Goal: Transaction & Acquisition: Subscribe to service/newsletter

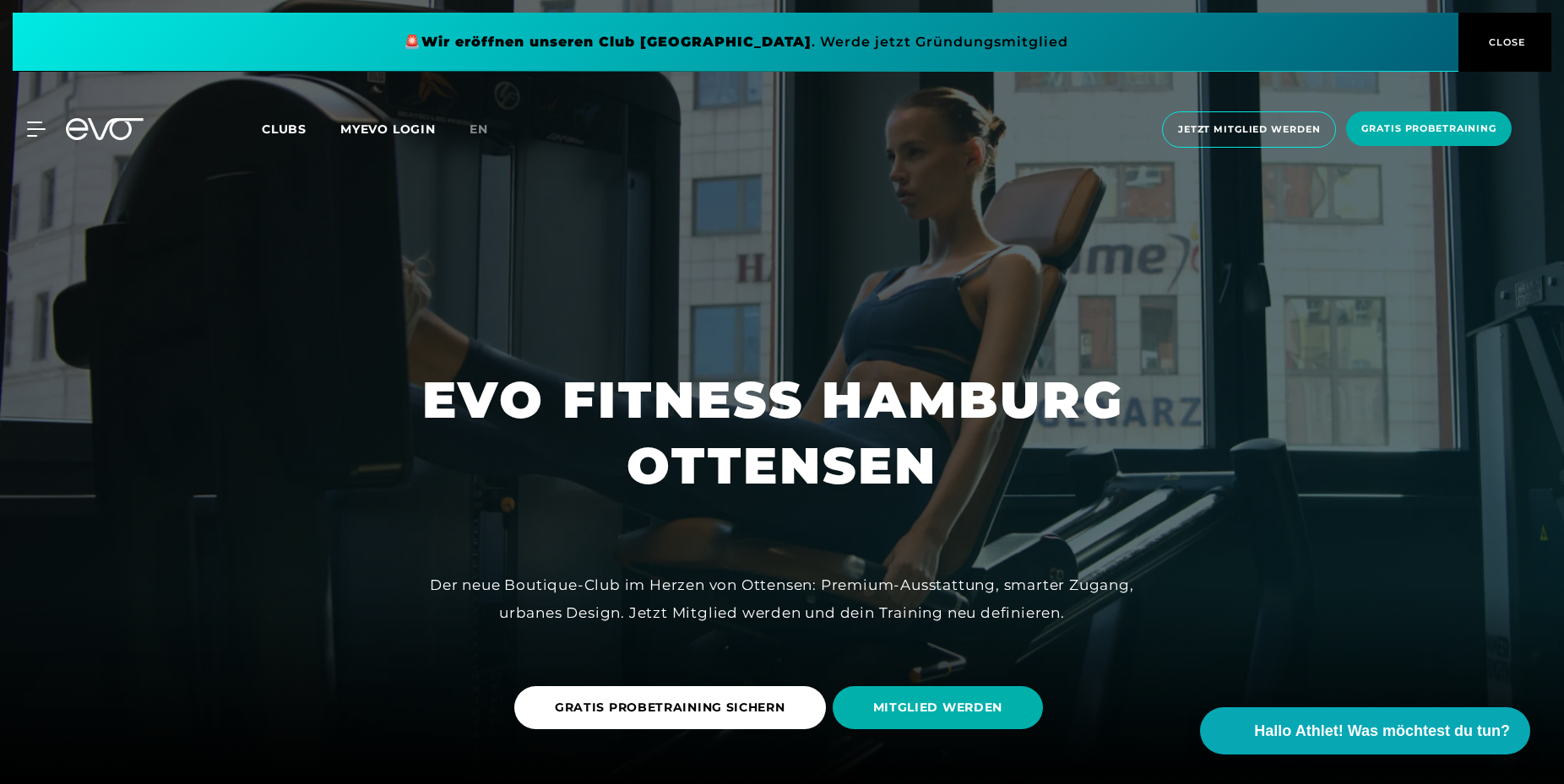
click at [280, 133] on span "Clubs" at bounding box center [284, 129] width 45 height 15
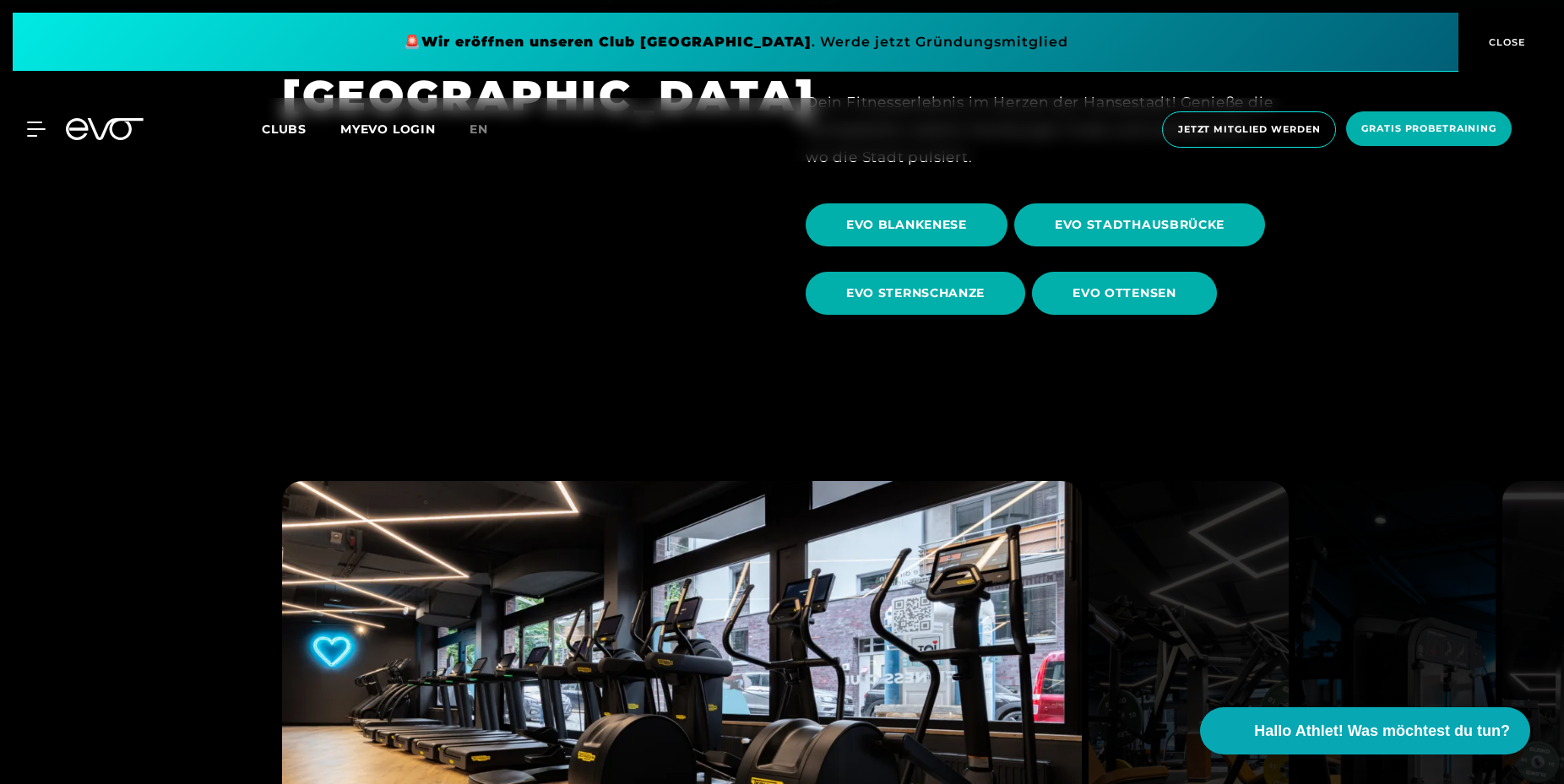
scroll to position [1205, 0]
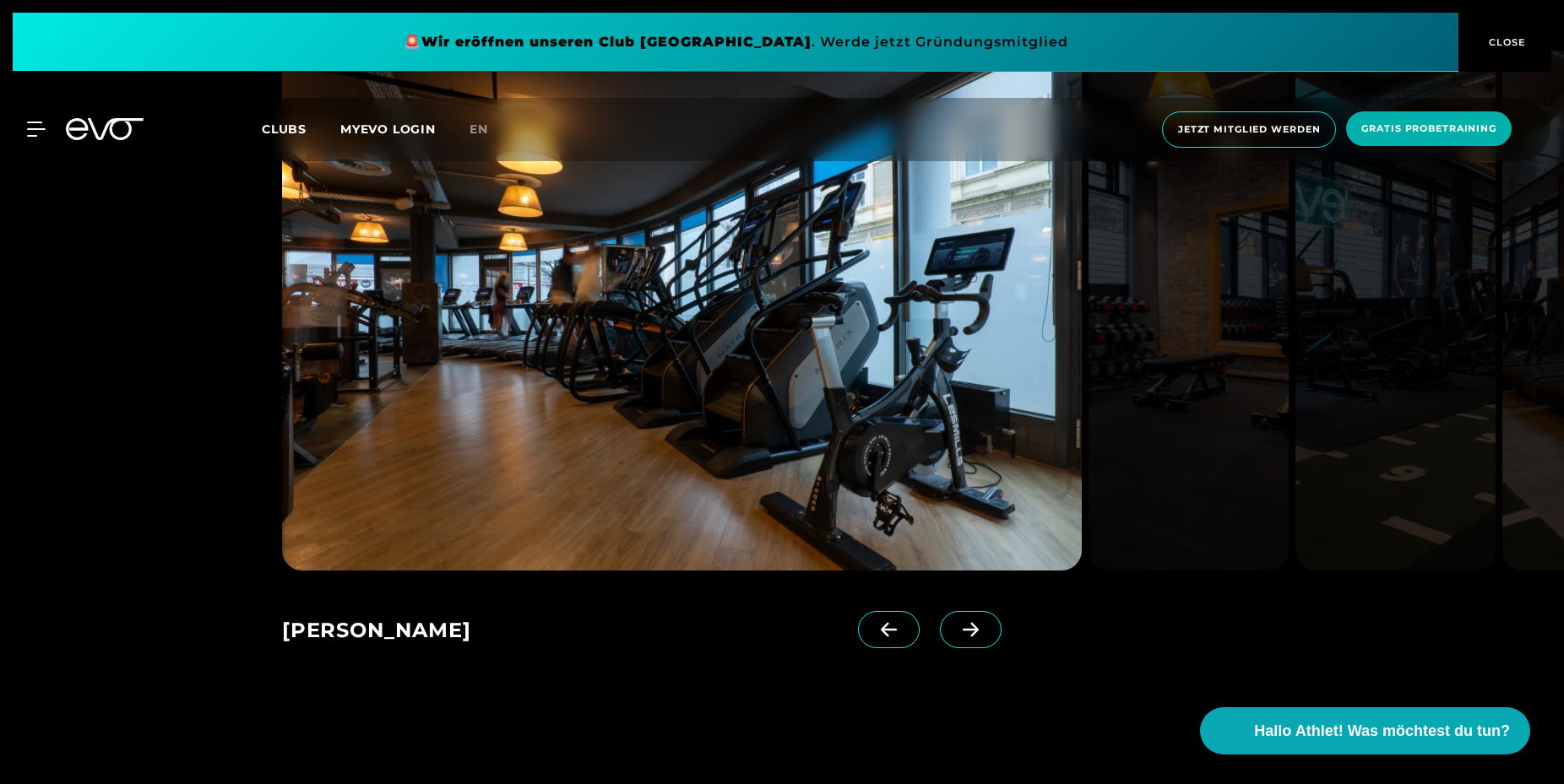
click at [976, 638] on span at bounding box center [970, 630] width 62 height 38
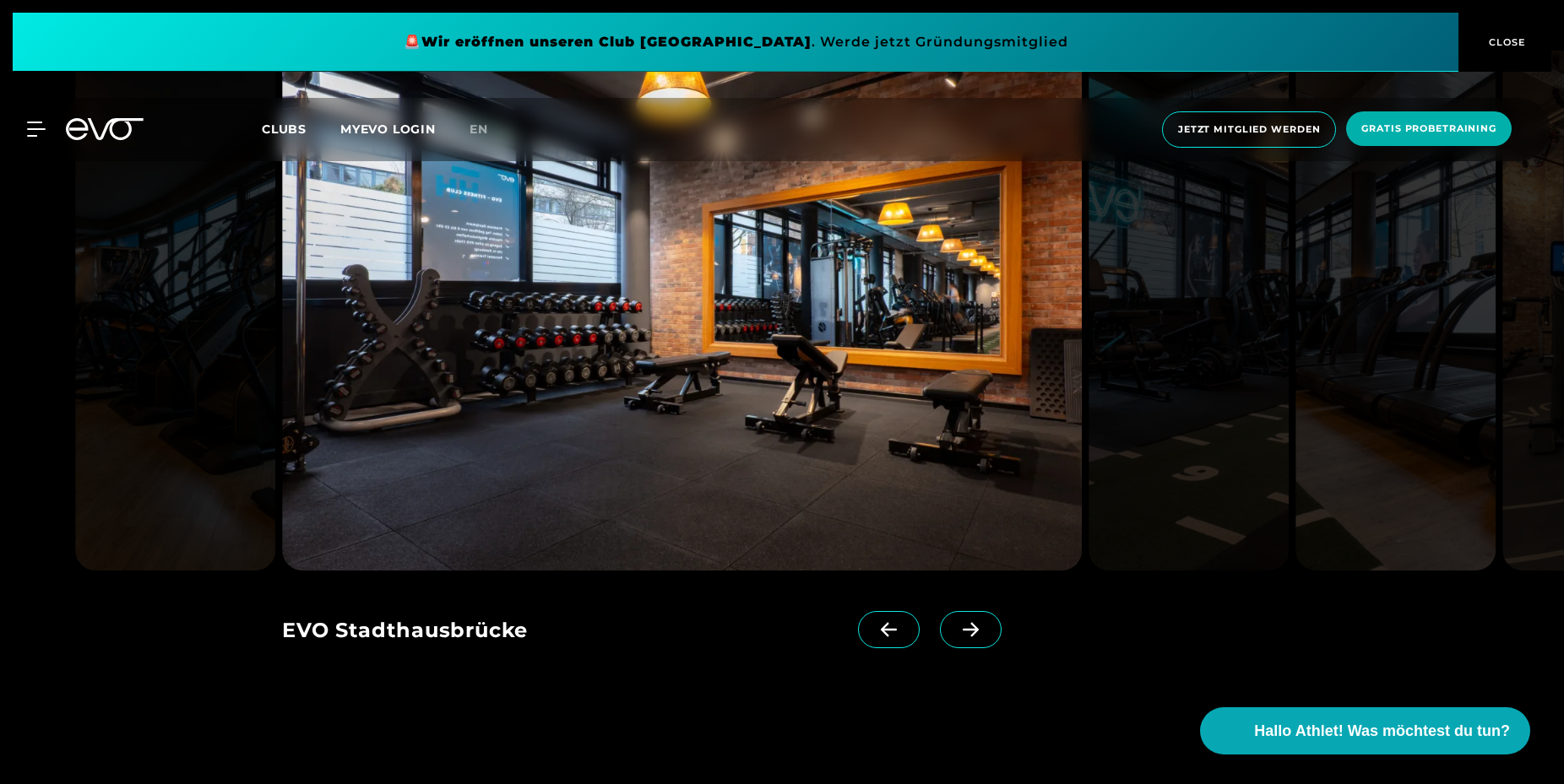
click at [976, 636] on icon at bounding box center [970, 629] width 30 height 15
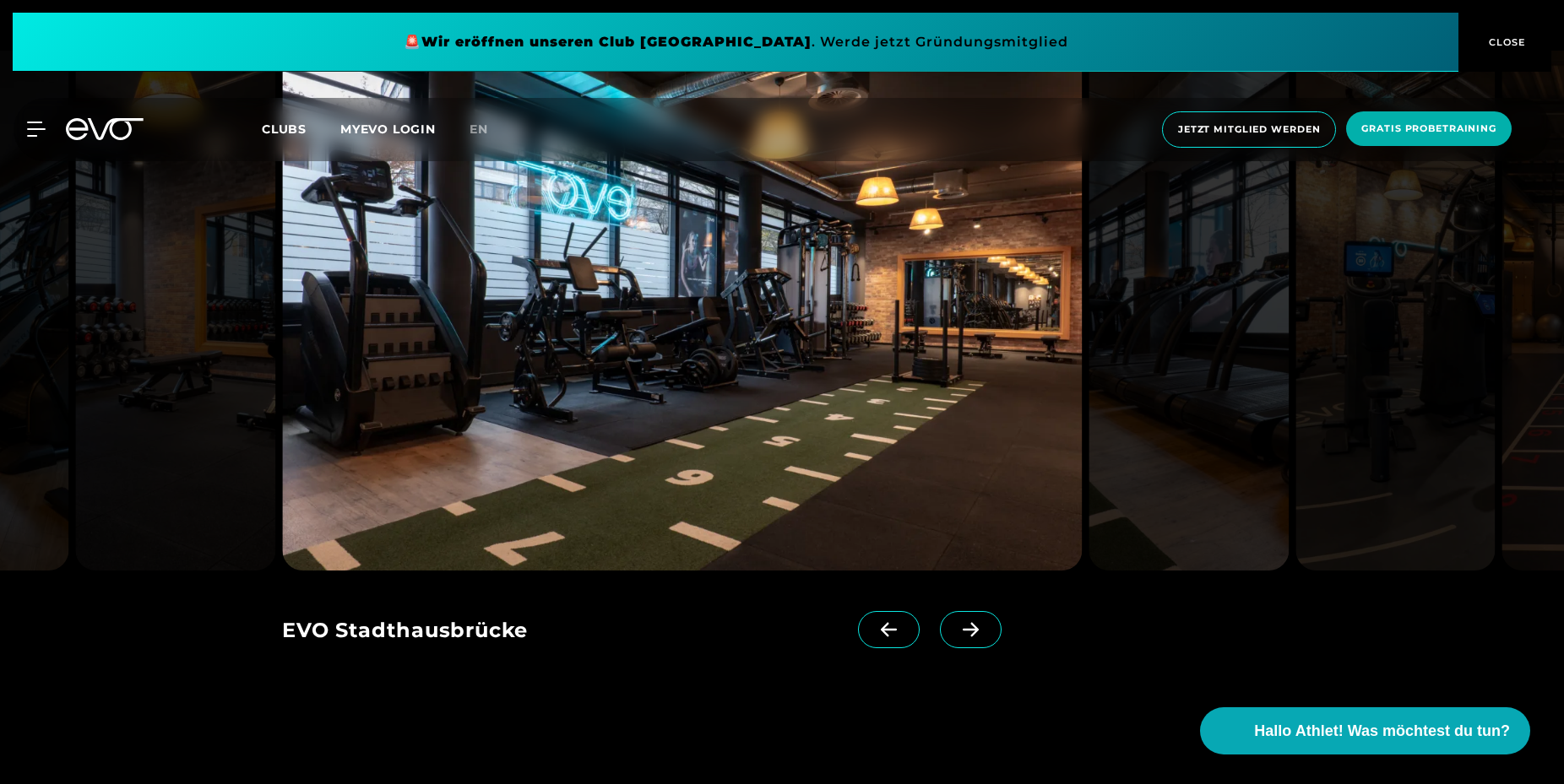
click at [976, 636] on icon at bounding box center [970, 629] width 30 height 15
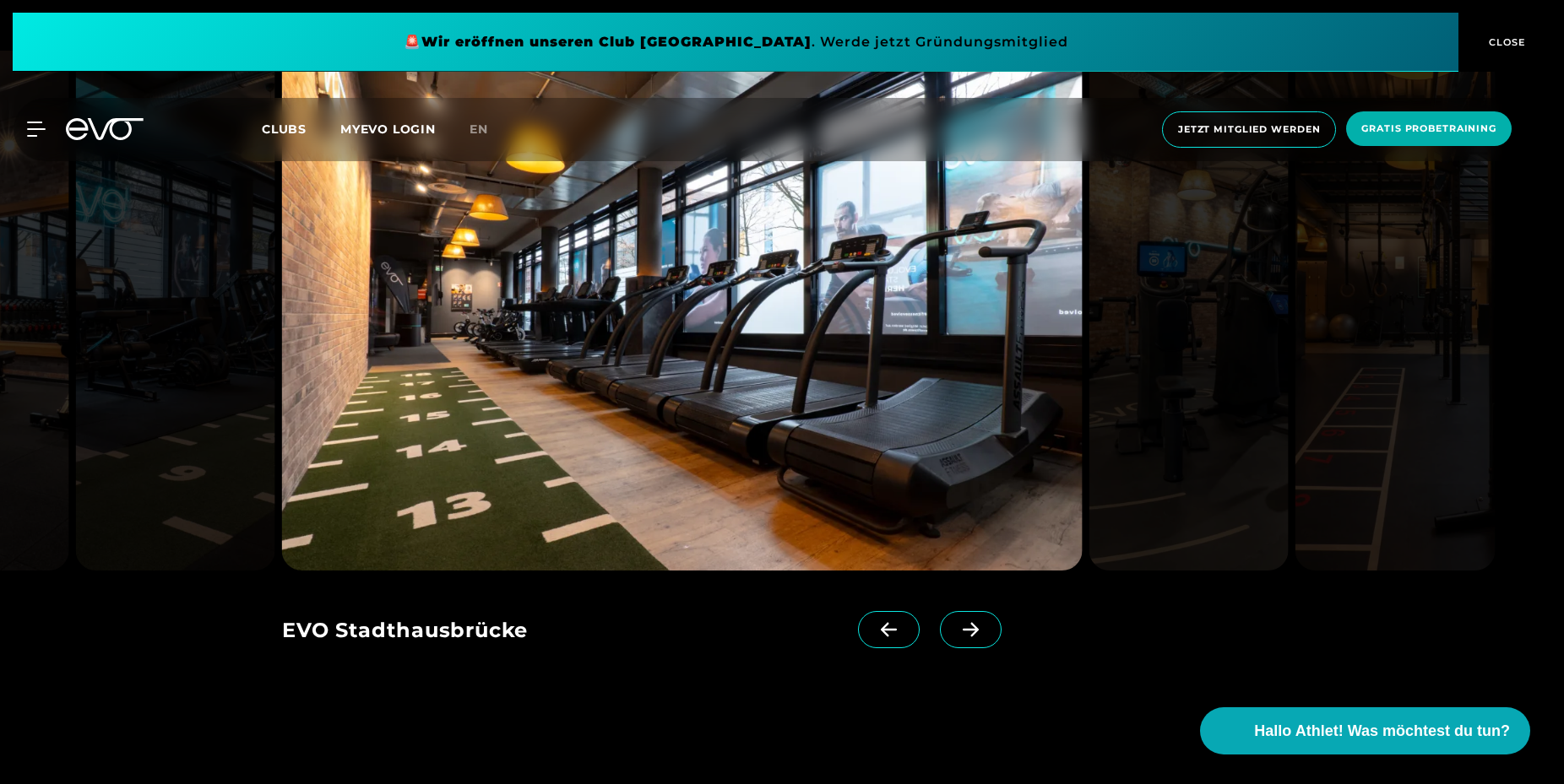
click at [976, 636] on icon at bounding box center [970, 629] width 30 height 15
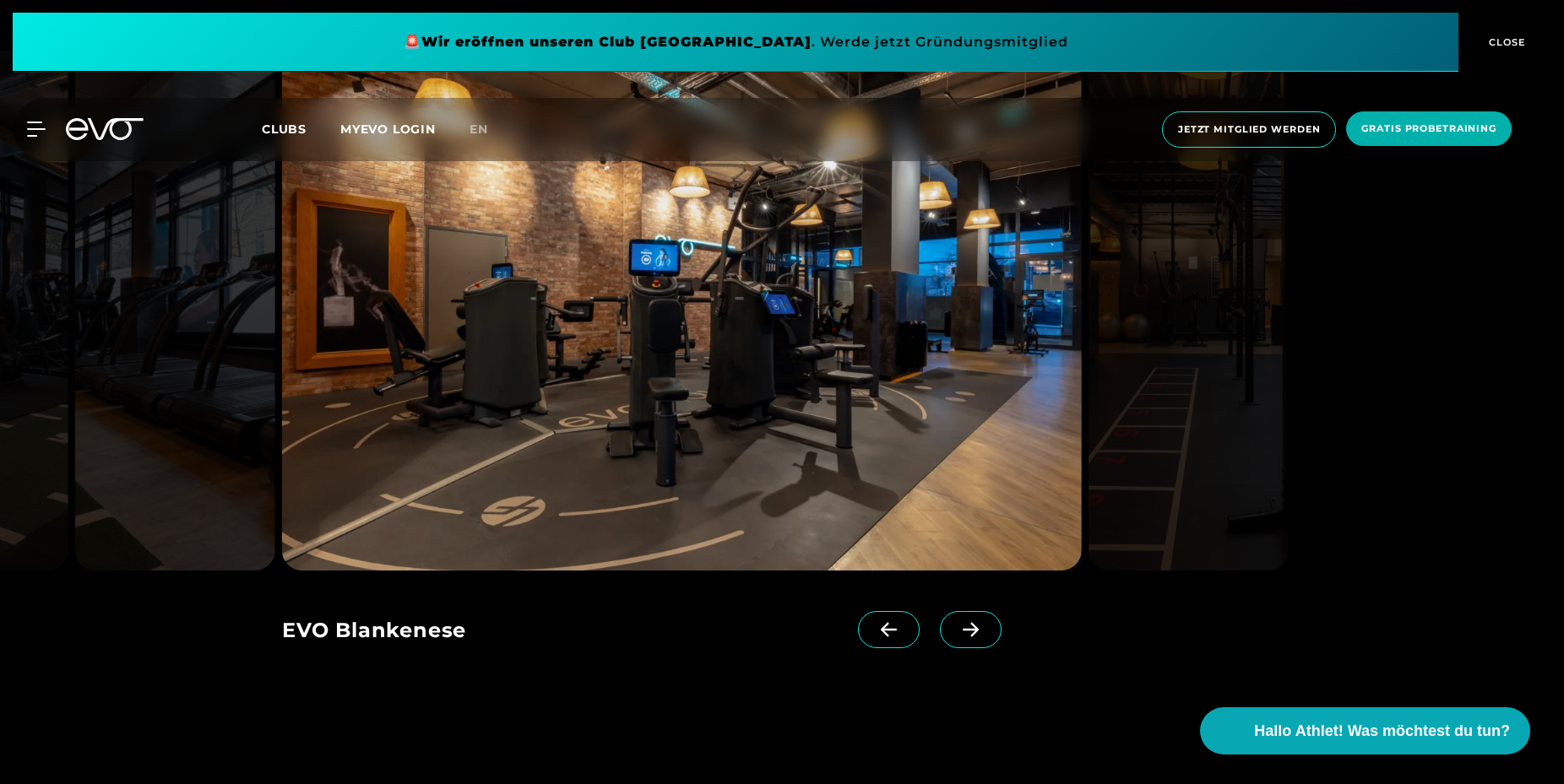
click at [976, 636] on icon at bounding box center [970, 629] width 30 height 15
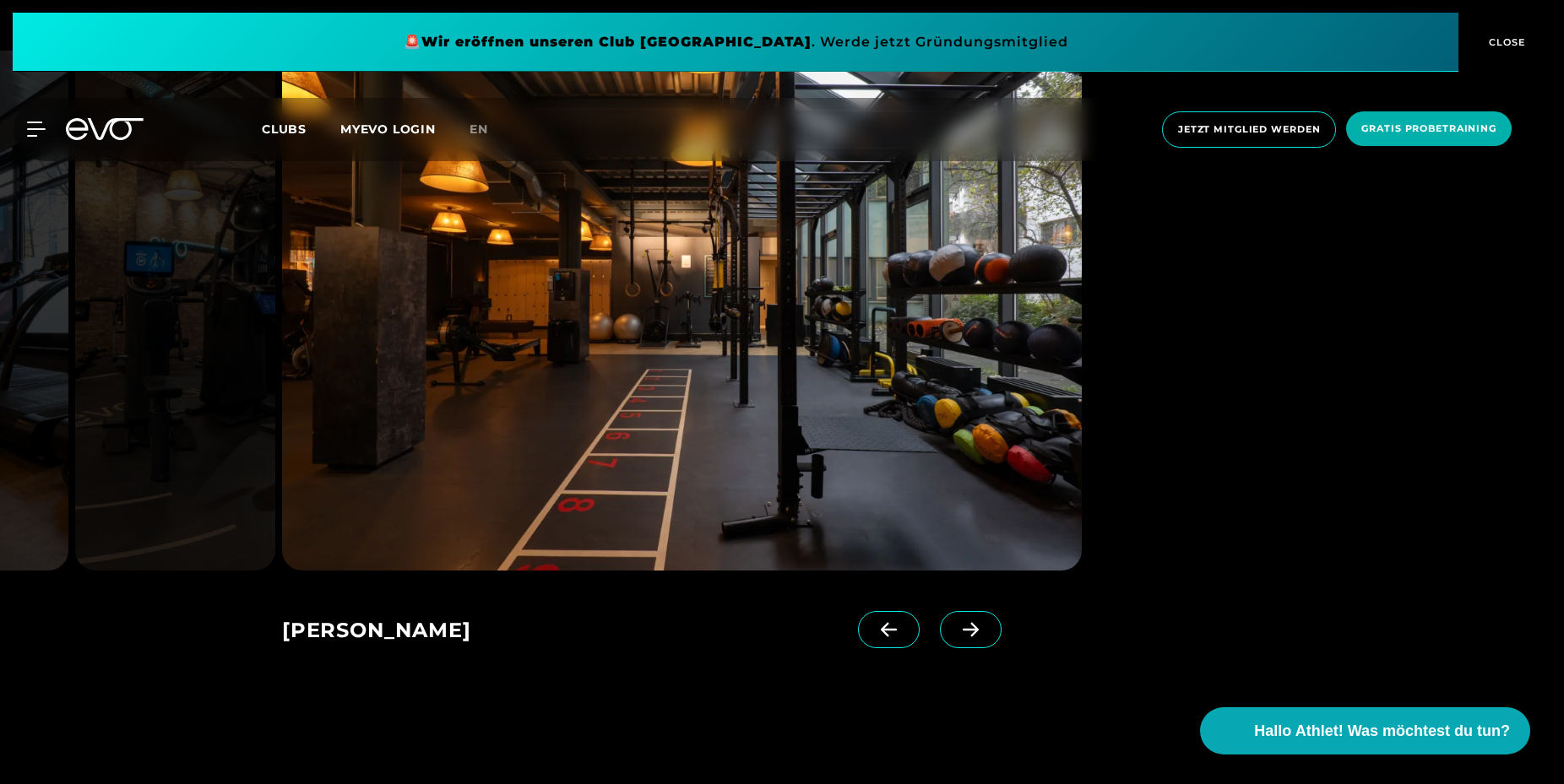
click at [976, 636] on icon at bounding box center [970, 629] width 30 height 15
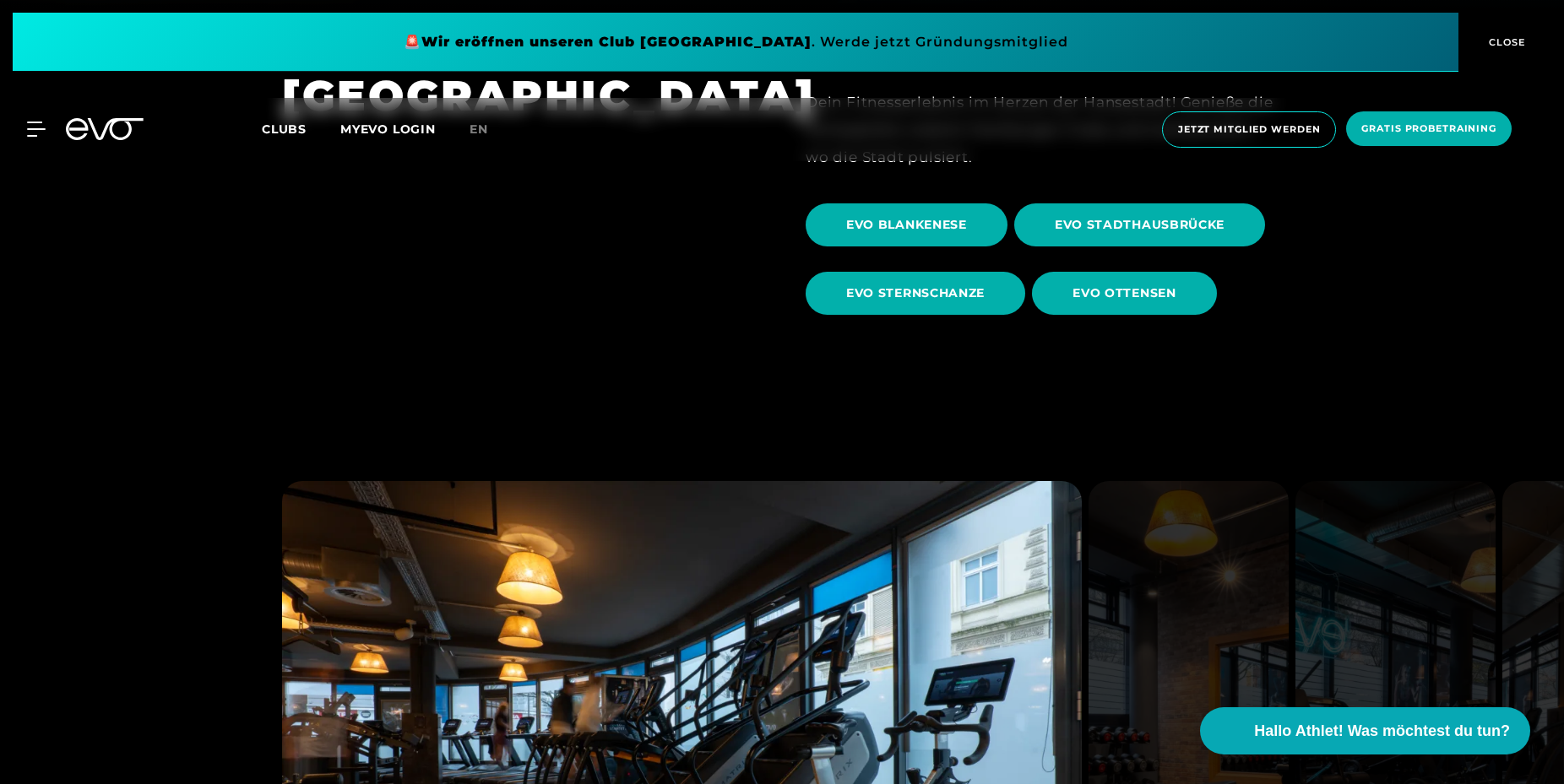
scroll to position [603, 0]
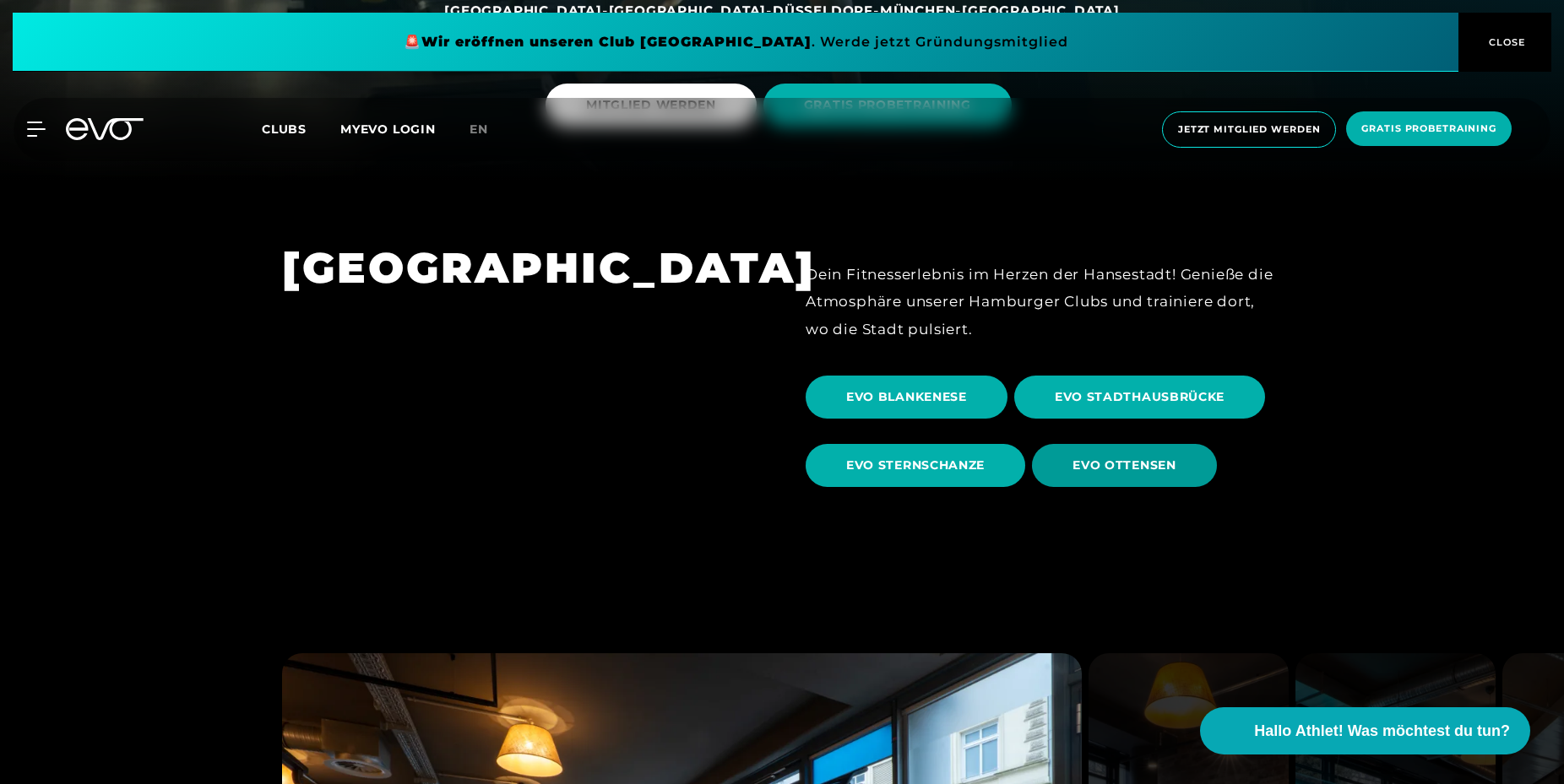
click at [1128, 460] on span "EVO OTTENSEN" at bounding box center [1123, 466] width 103 height 18
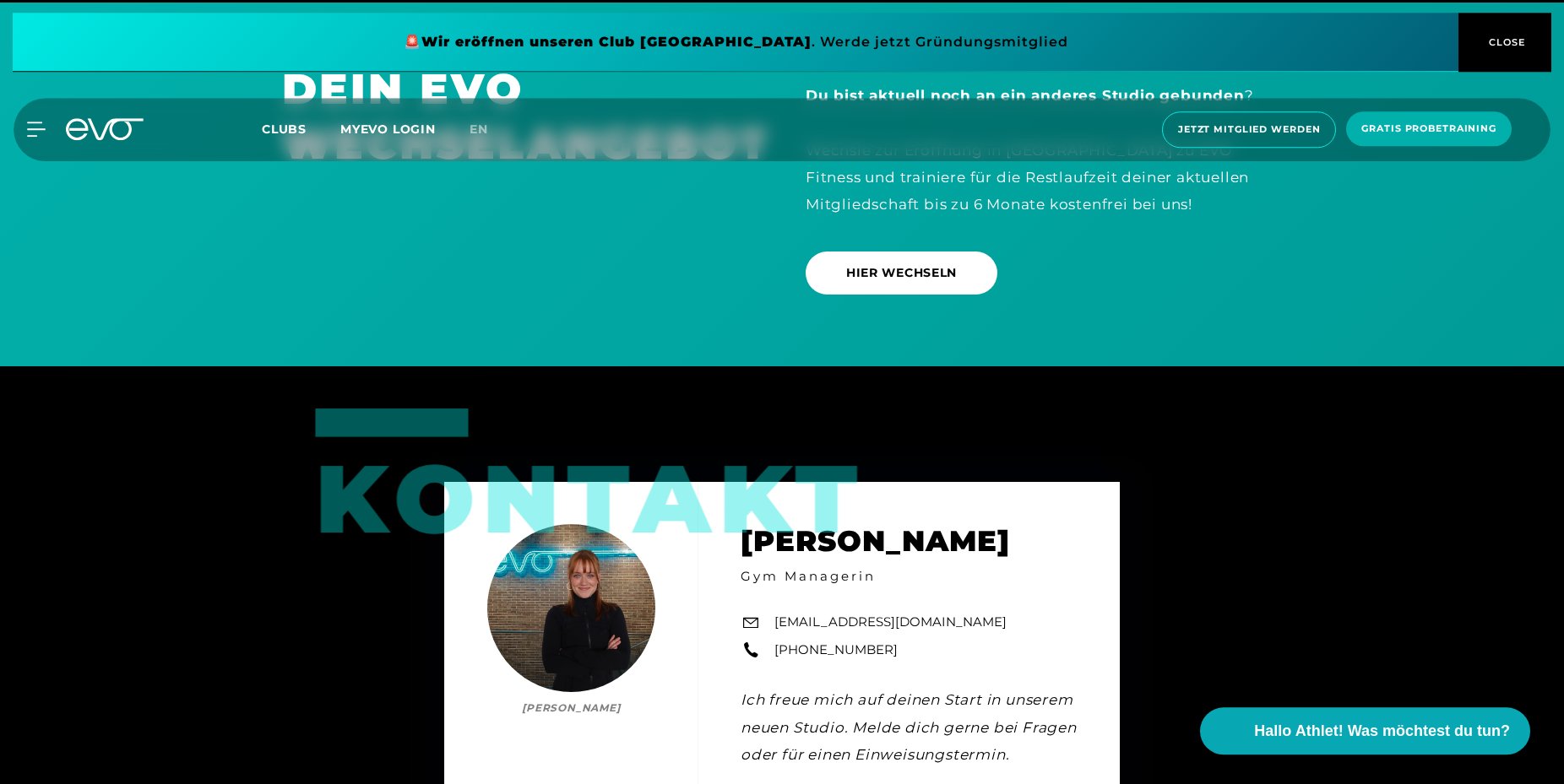
scroll to position [4649, 0]
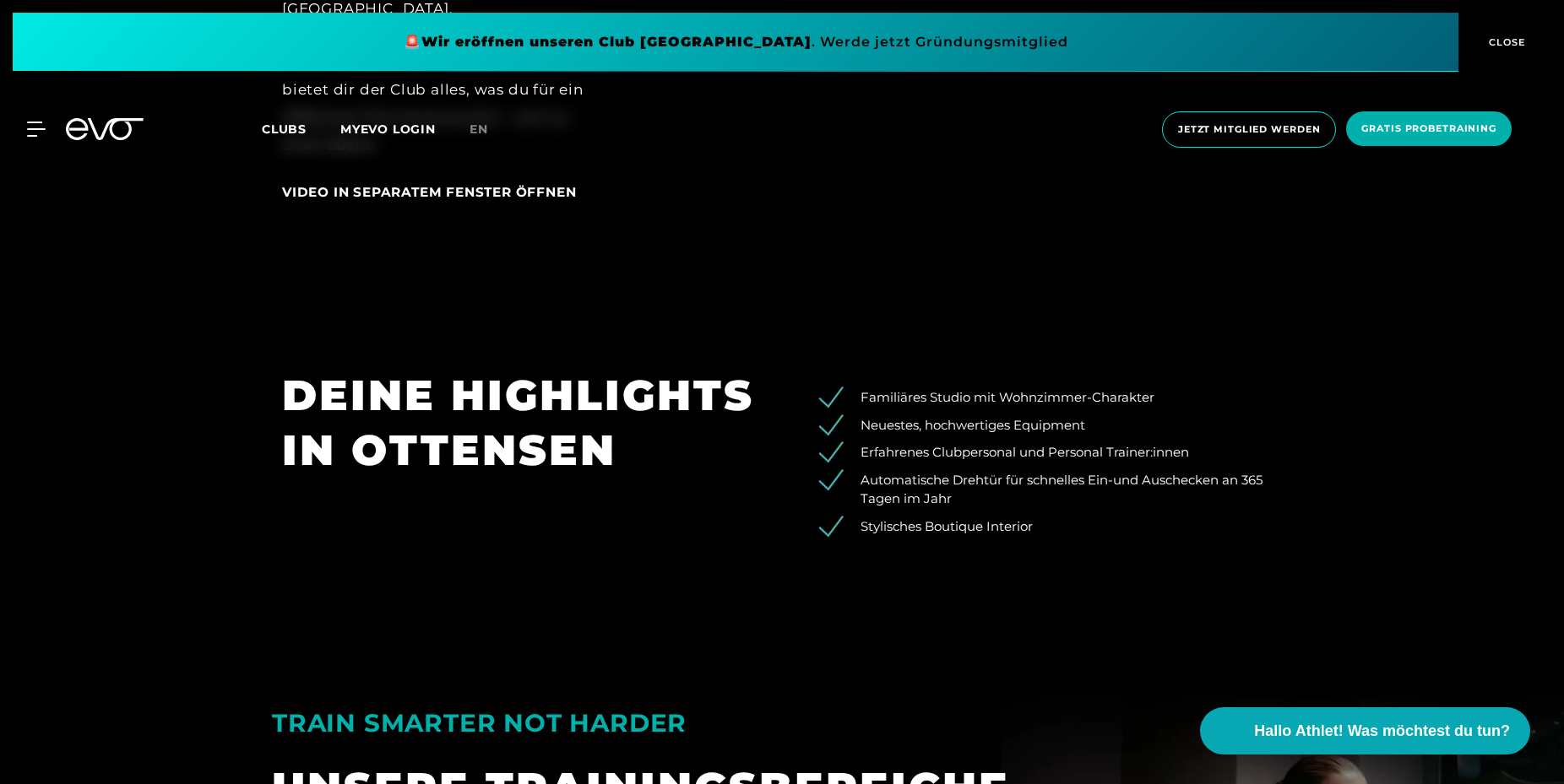
drag, startPoint x: 1083, startPoint y: 580, endPoint x: 1091, endPoint y: 276, distance: 304.1
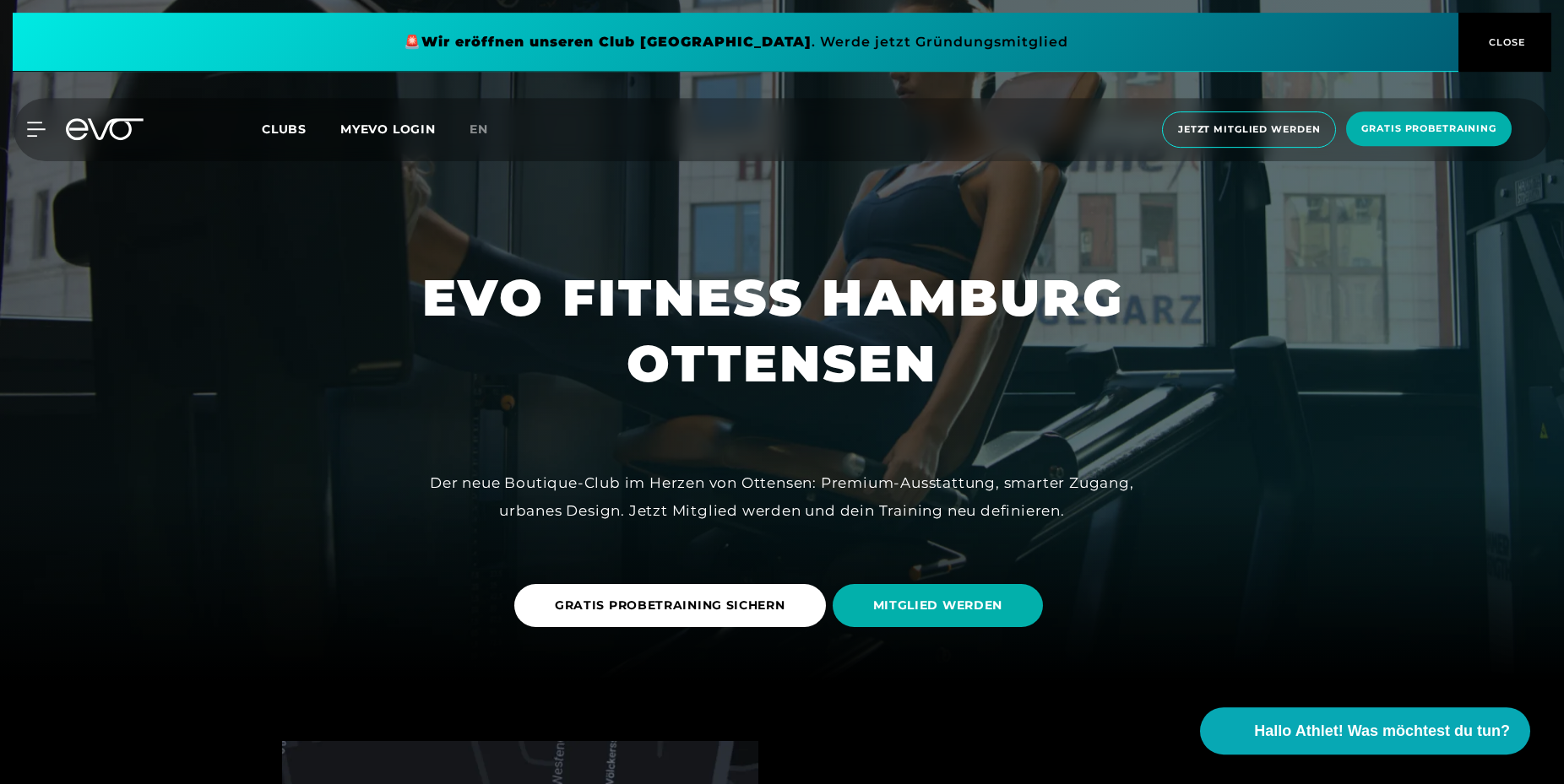
scroll to position [98, 0]
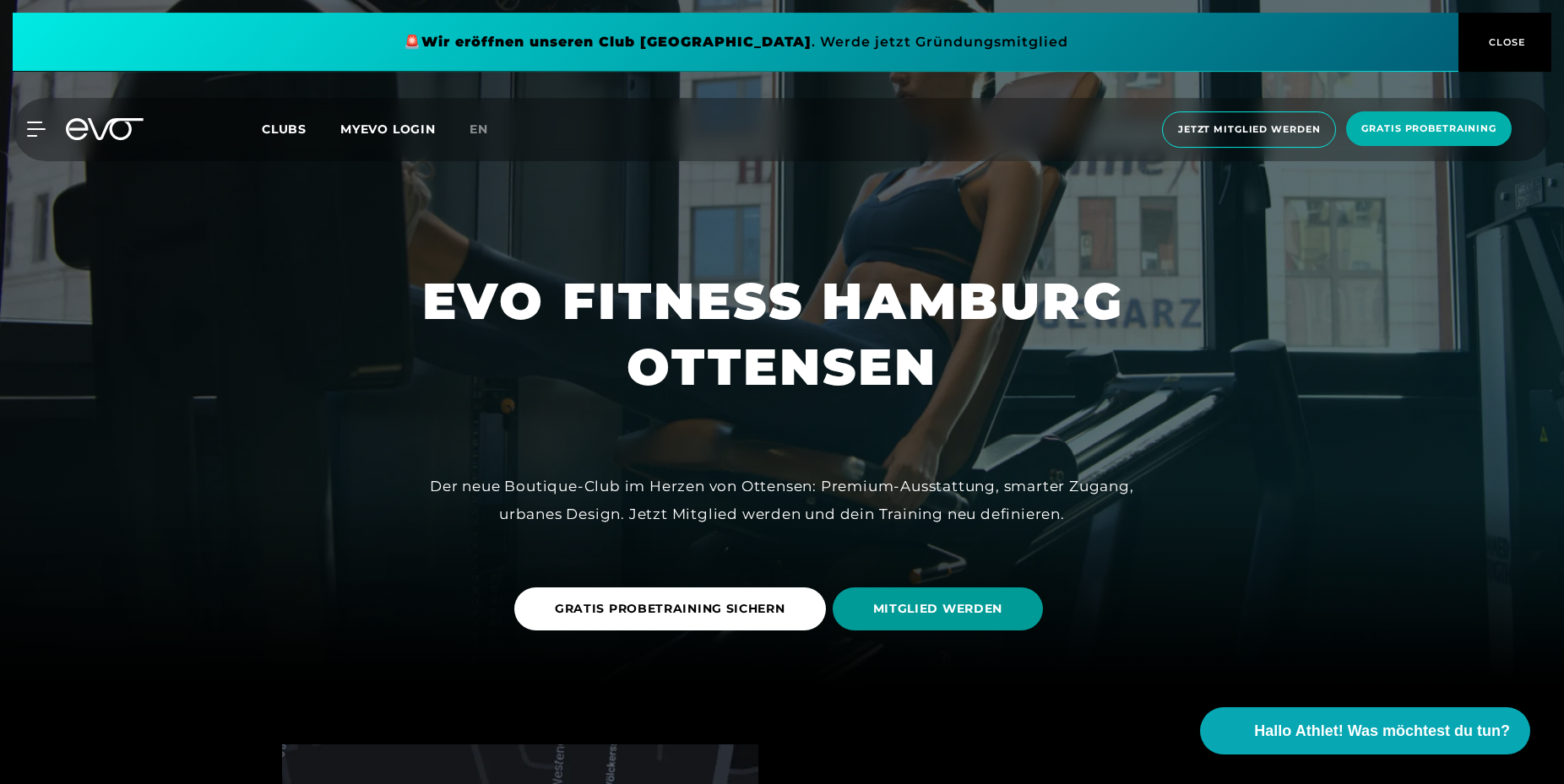
click at [958, 591] on span "MITGLIED WERDEN" at bounding box center [938, 609] width 211 height 43
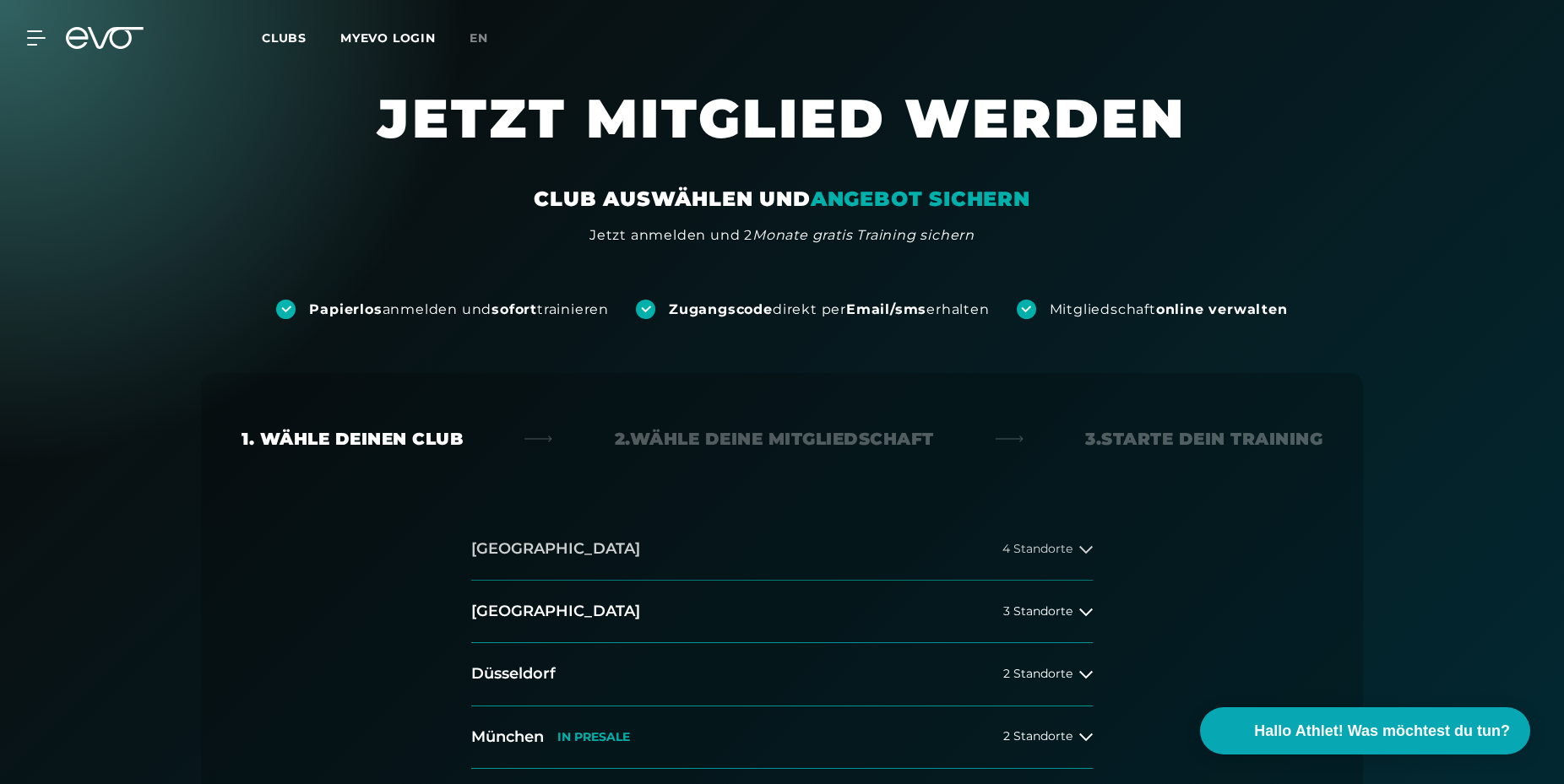
scroll to position [258, 0]
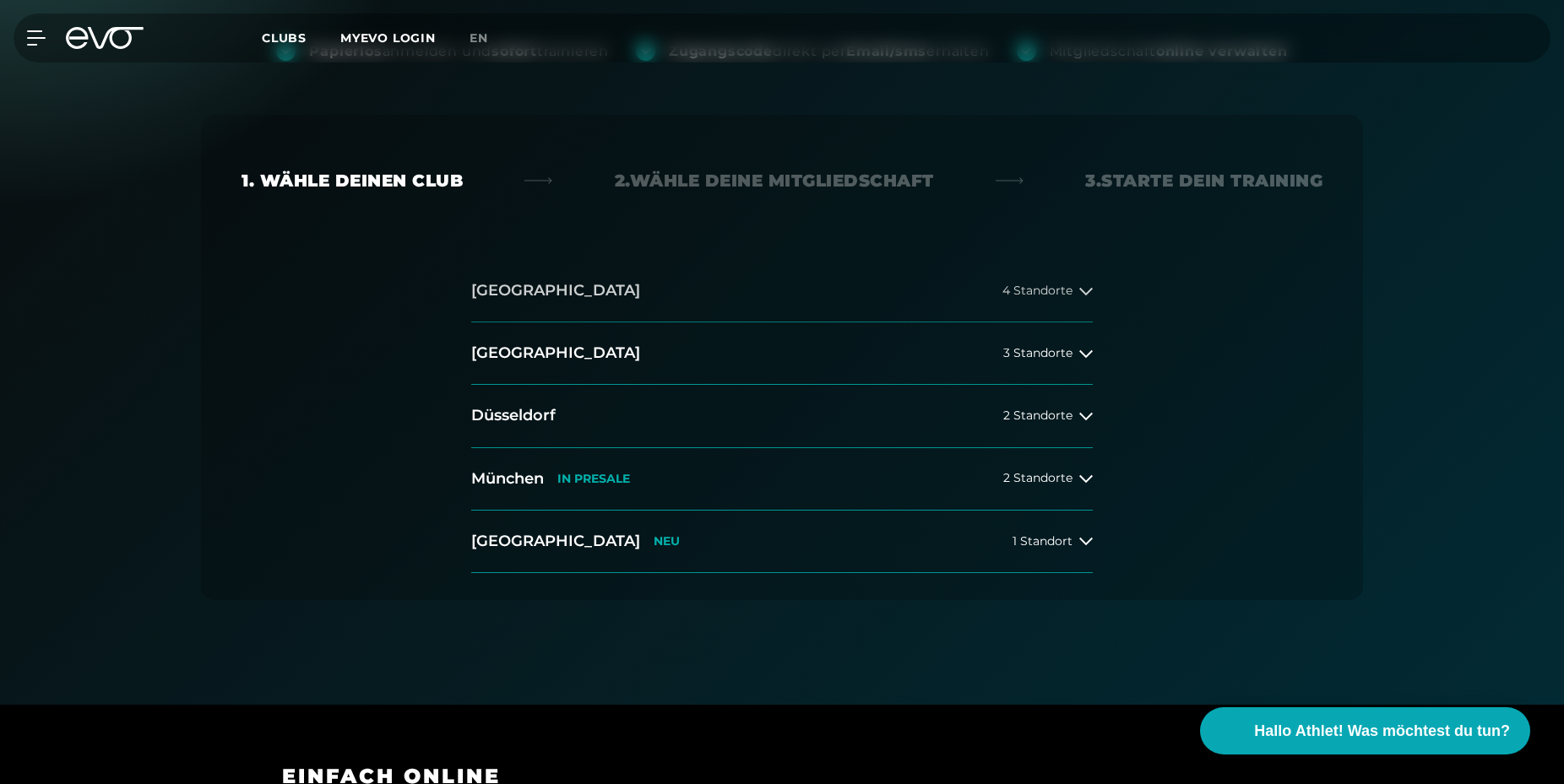
click at [1081, 289] on icon at bounding box center [1086, 291] width 13 height 7
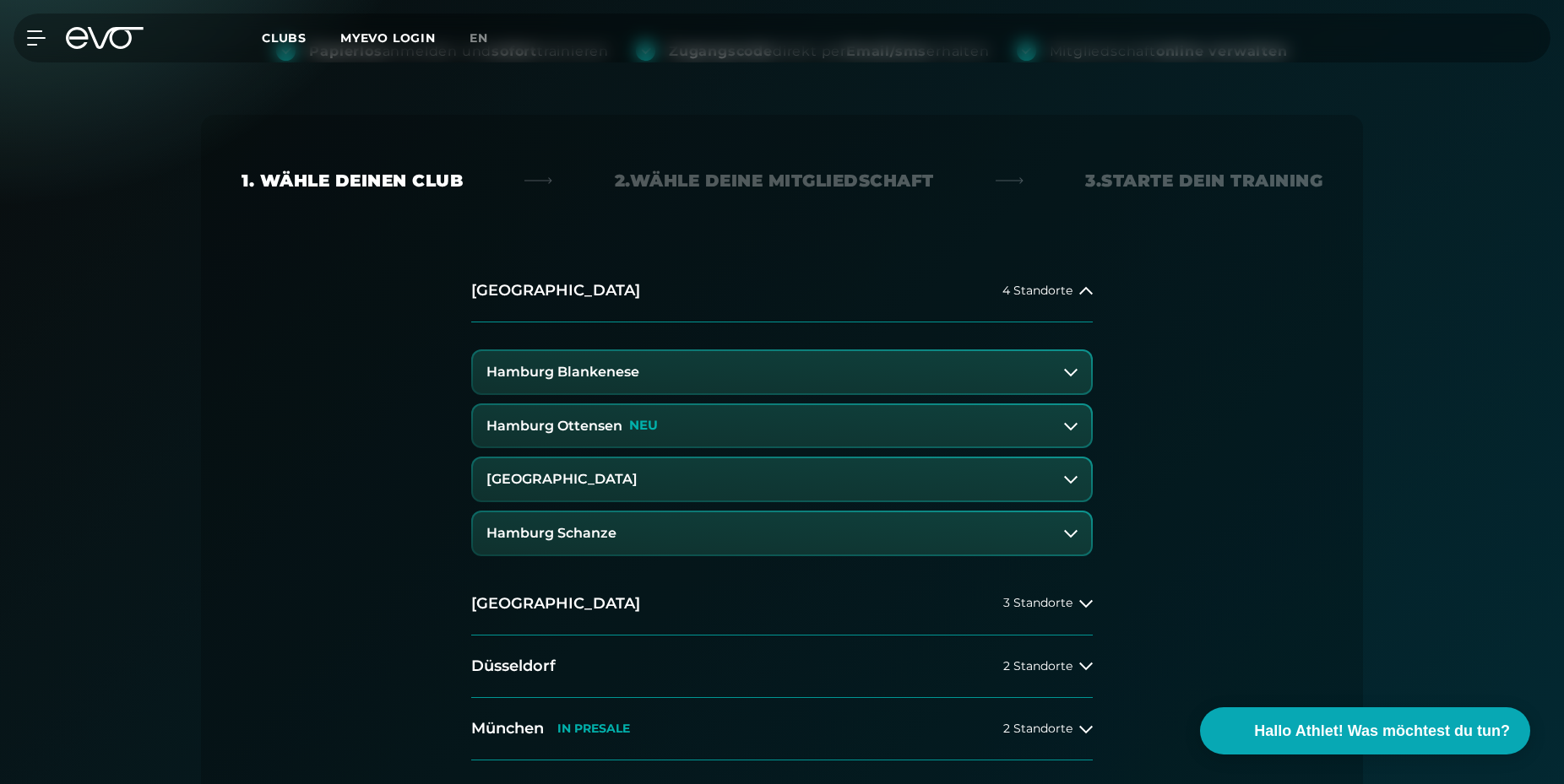
click at [862, 427] on button "Hamburg Ottensen NEU" at bounding box center [782, 426] width 618 height 42
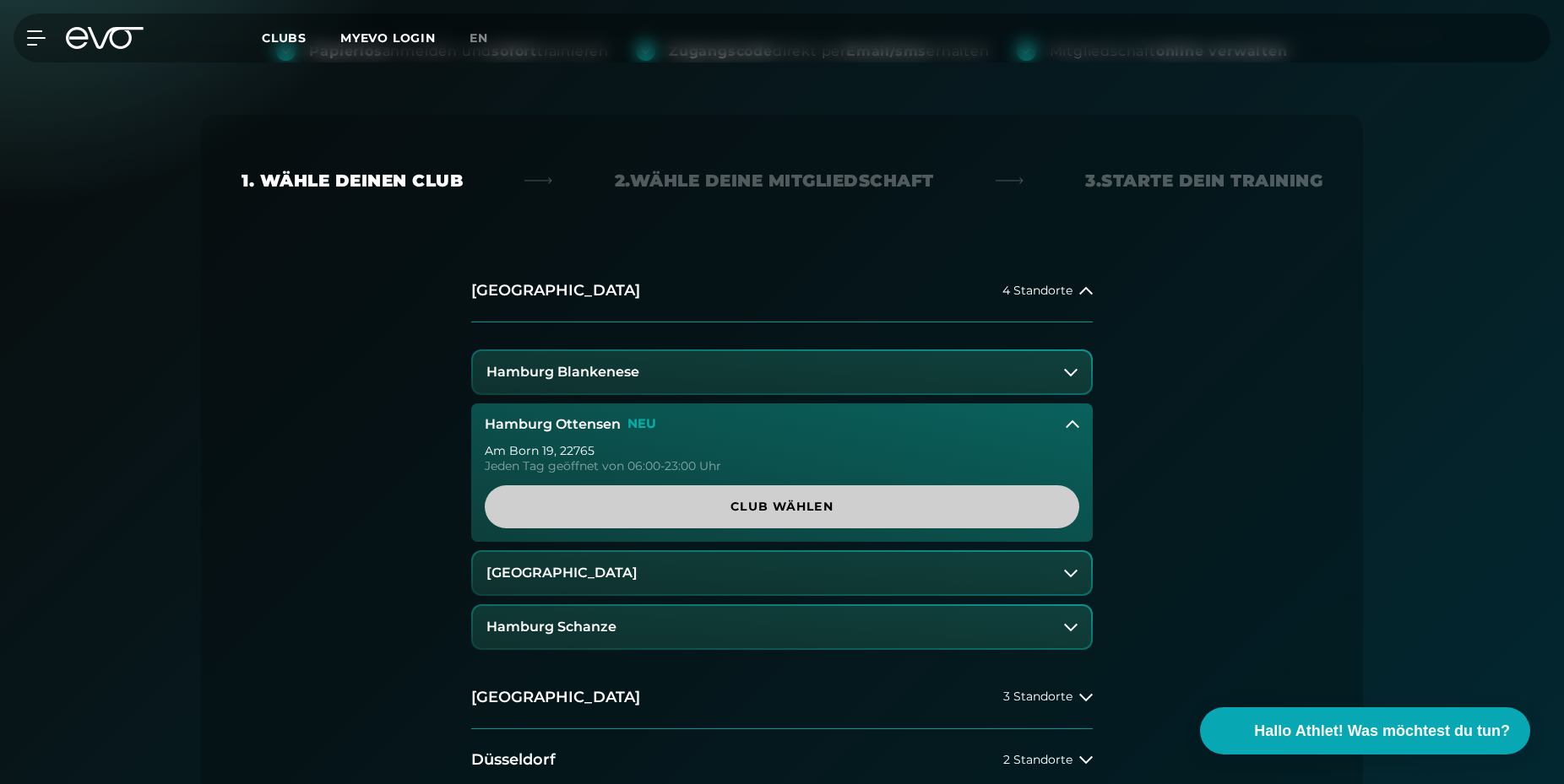
click at [852, 507] on span "Club wählen" at bounding box center [782, 507] width 513 height 18
